Goal: Information Seeking & Learning: Learn about a topic

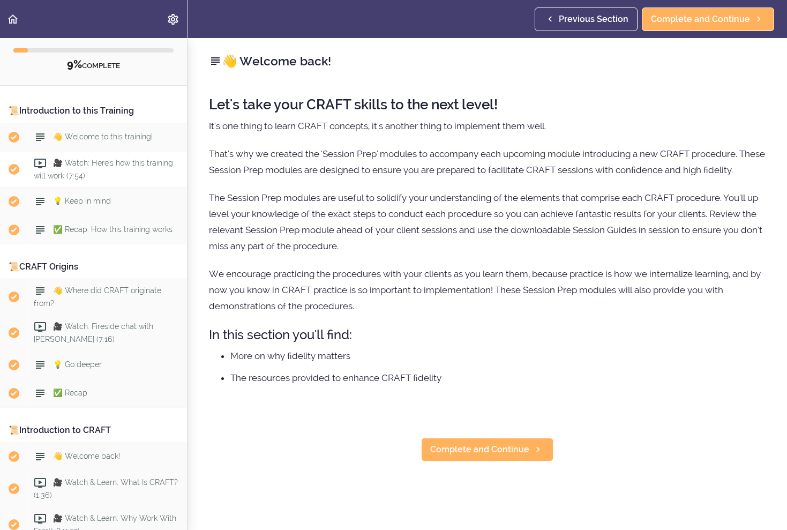
scroll to position [42, 0]
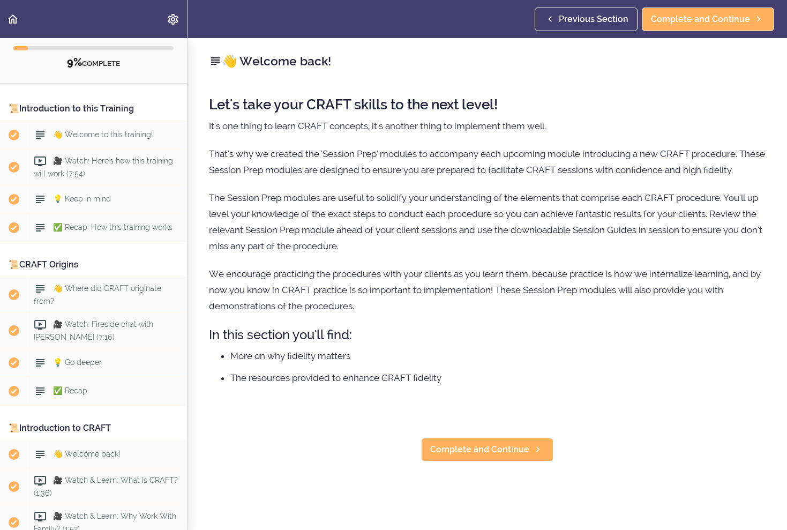
click at [13, 17] on icon "Back to course curriculum" at bounding box center [12, 19] width 13 height 13
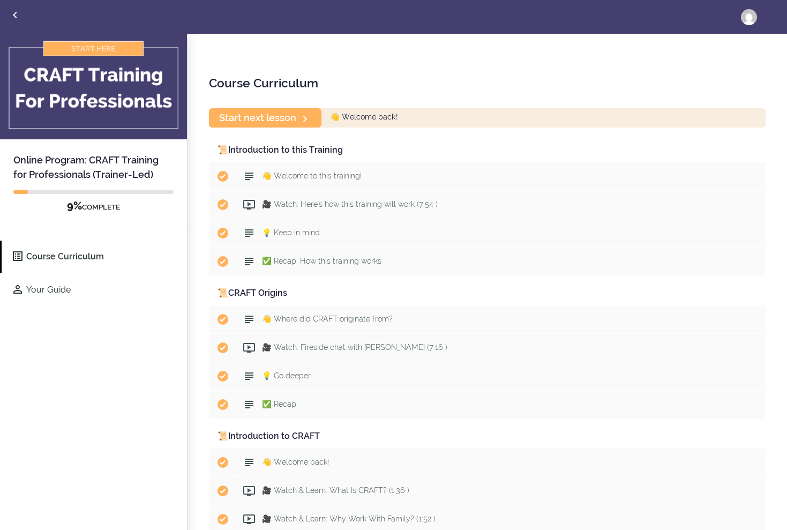
click at [64, 261] on link "Course Curriculum" at bounding box center [94, 257] width 185 height 33
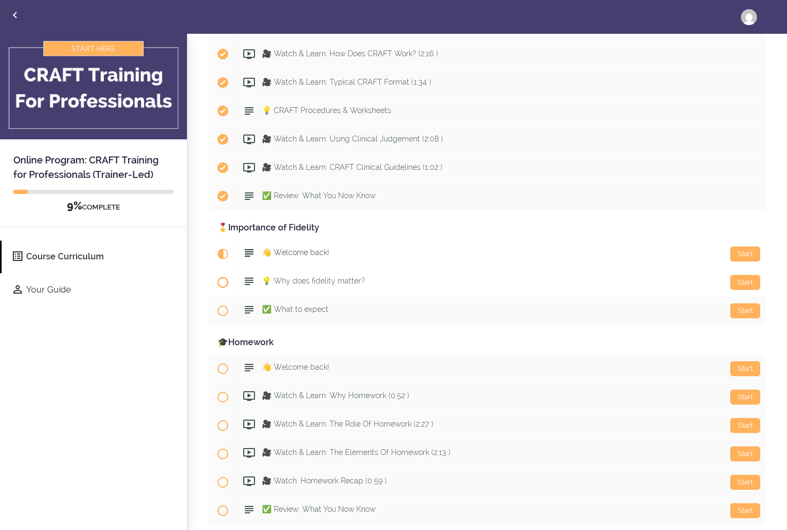
scroll to position [494, 0]
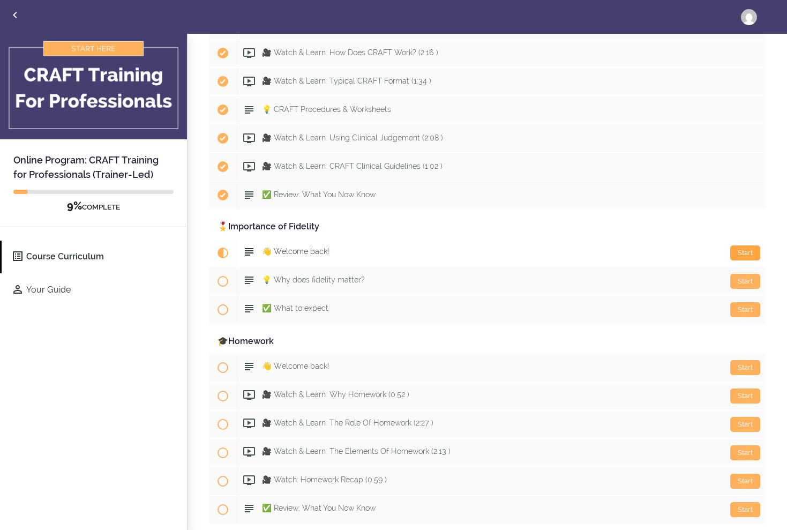
click at [753, 249] on div "Start" at bounding box center [745, 252] width 30 height 15
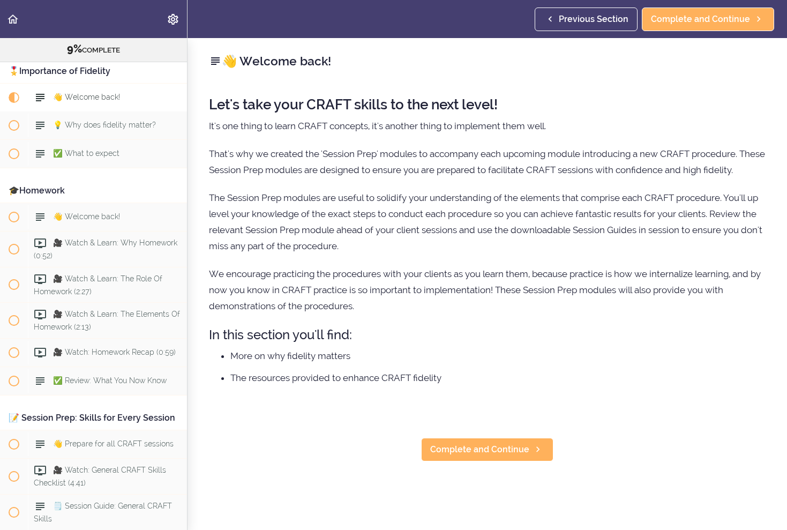
scroll to position [745, 0]
